Goal: Transaction & Acquisition: Purchase product/service

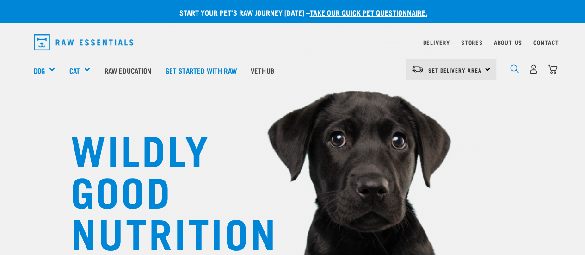
click at [516, 64] on img "dropdown navigation" at bounding box center [514, 68] width 9 height 9
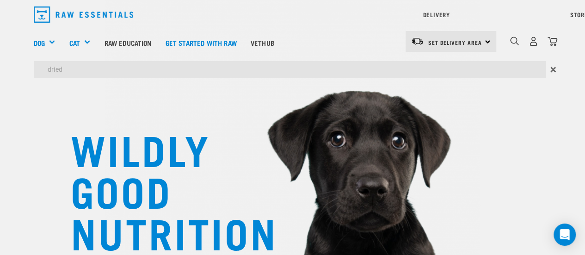
type input "dried"
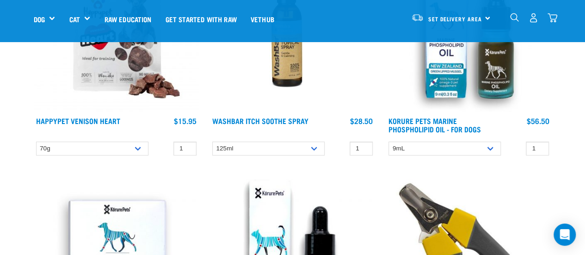
scroll to position [6798, 0]
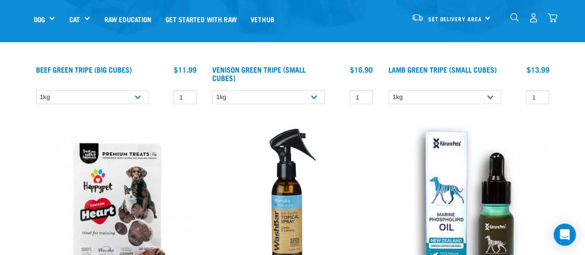
click at [513, 19] on img "dropdown navigation" at bounding box center [514, 17] width 9 height 9
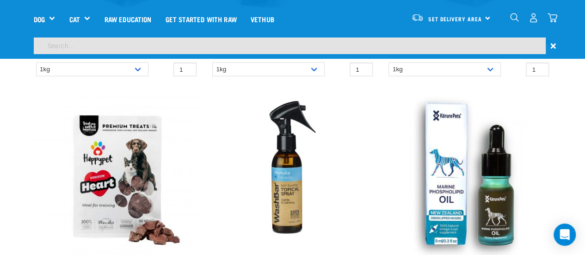
click at [374, 44] on input "search" at bounding box center [290, 45] width 512 height 17
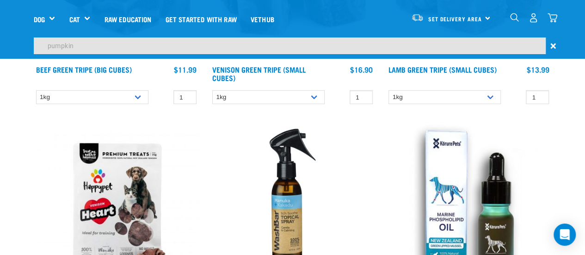
type input "pumpkin"
